Goal: Information Seeking & Learning: Learn about a topic

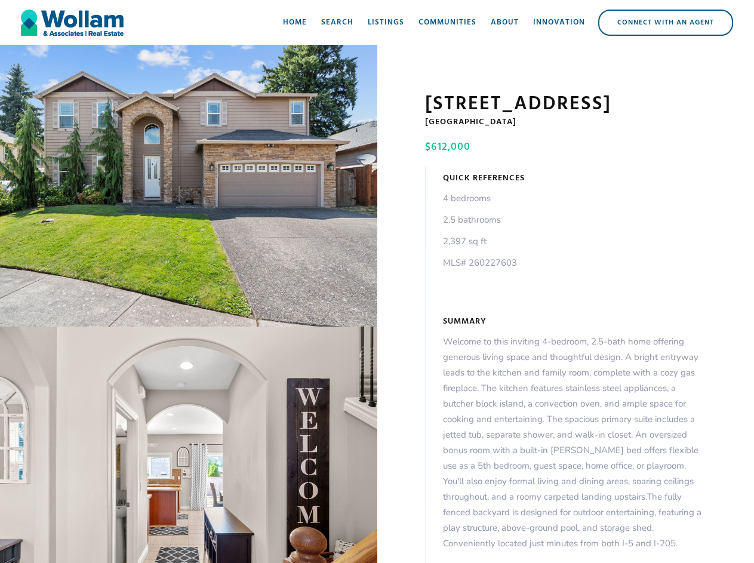
click at [189, 188] on div "open lightbox" at bounding box center [188, 186] width 377 height 282
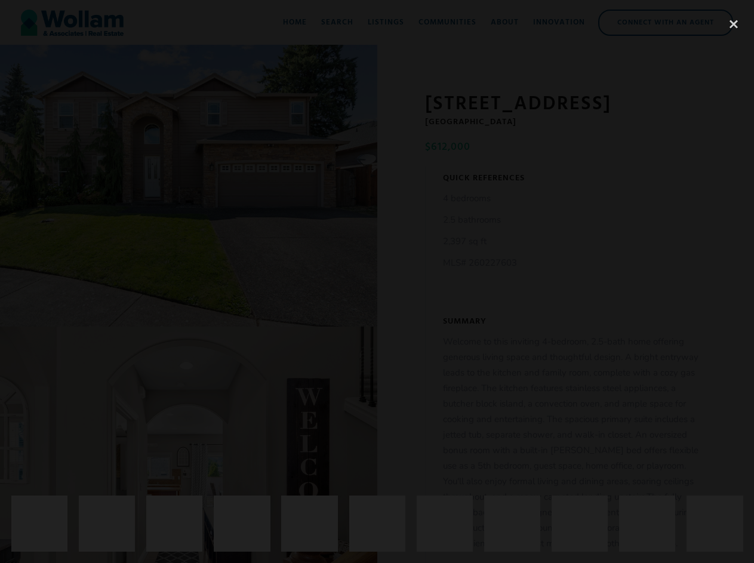
click at [189, 447] on div at bounding box center [377, 247] width 754 height 473
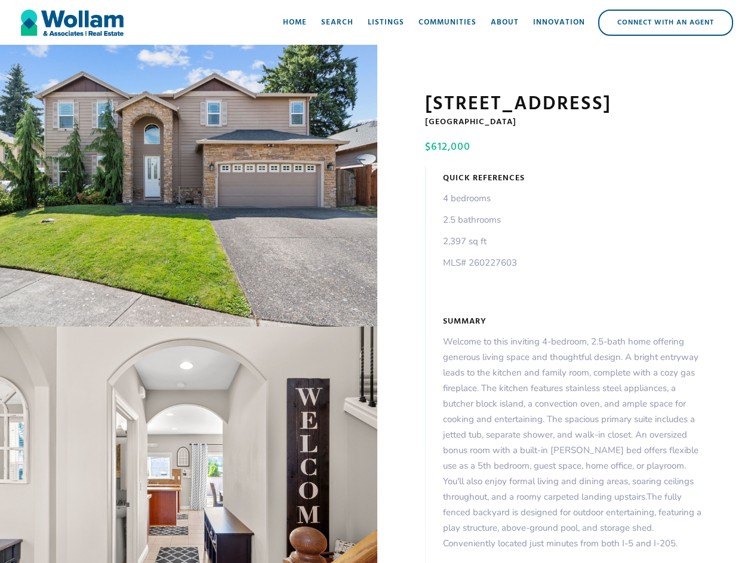
click at [189, 188] on div "open lightbox" at bounding box center [188, 186] width 377 height 282
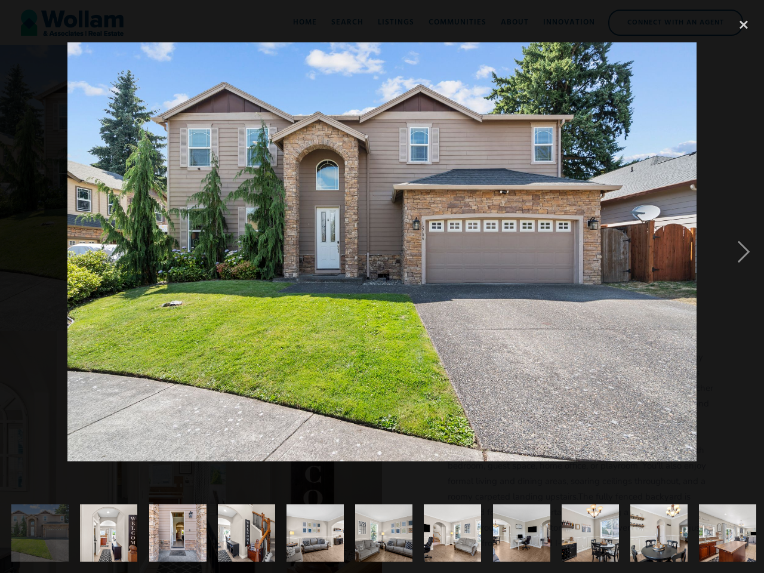
click at [189, 447] on img at bounding box center [381, 251] width 629 height 419
